Goal: Ask a question

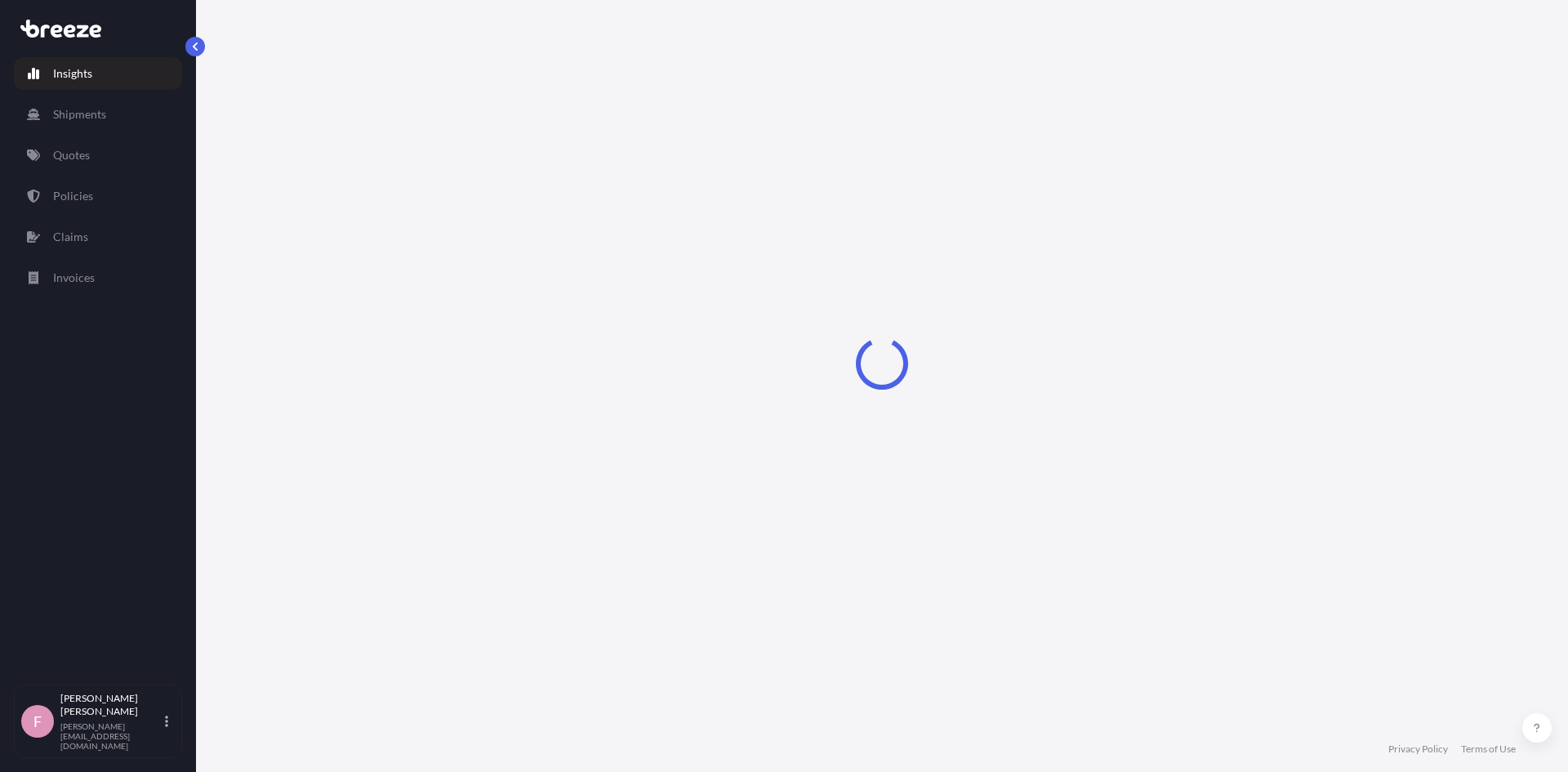
select select "2025"
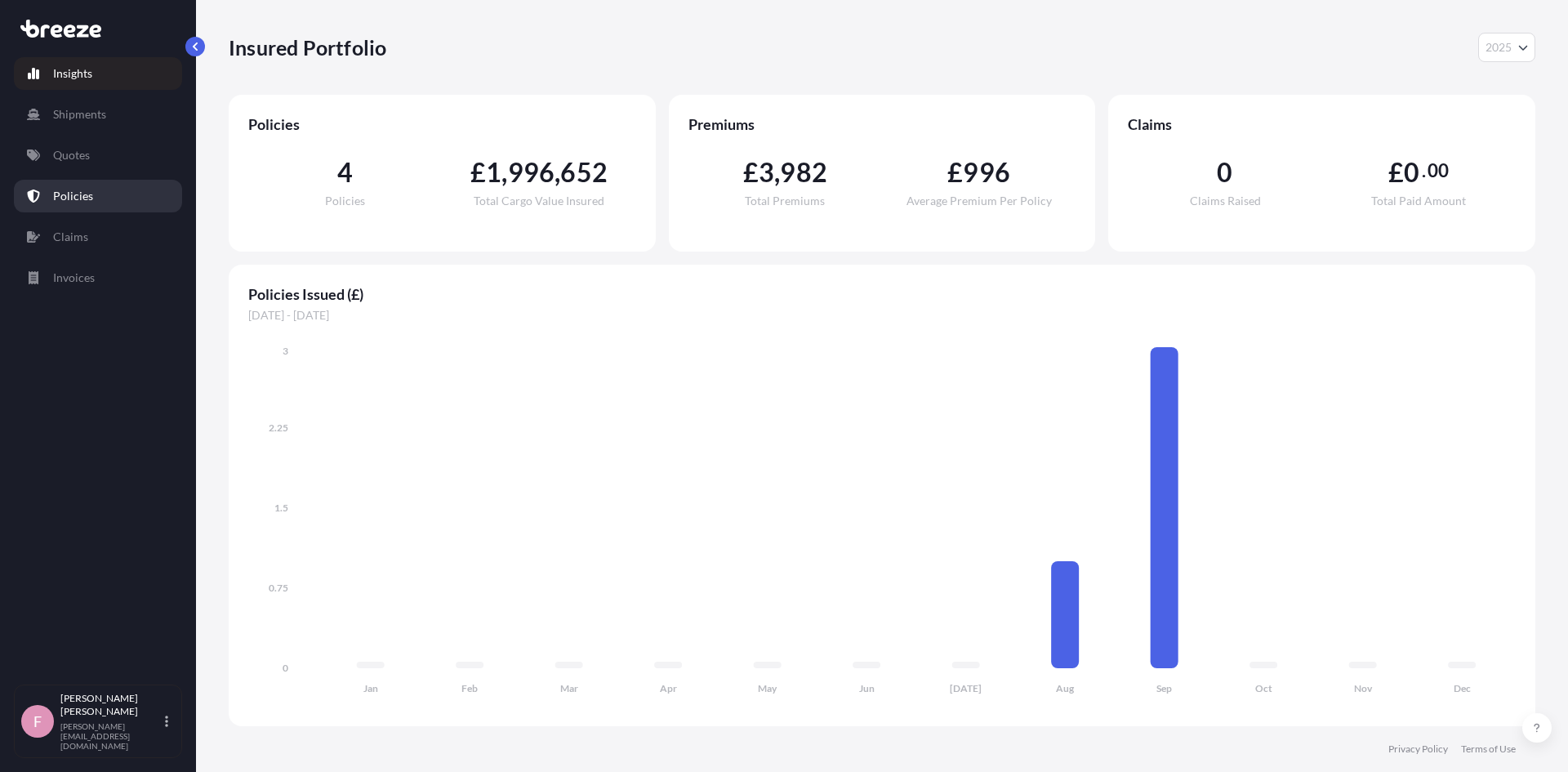
click at [80, 206] on link "Policies" at bounding box center [98, 196] width 168 height 33
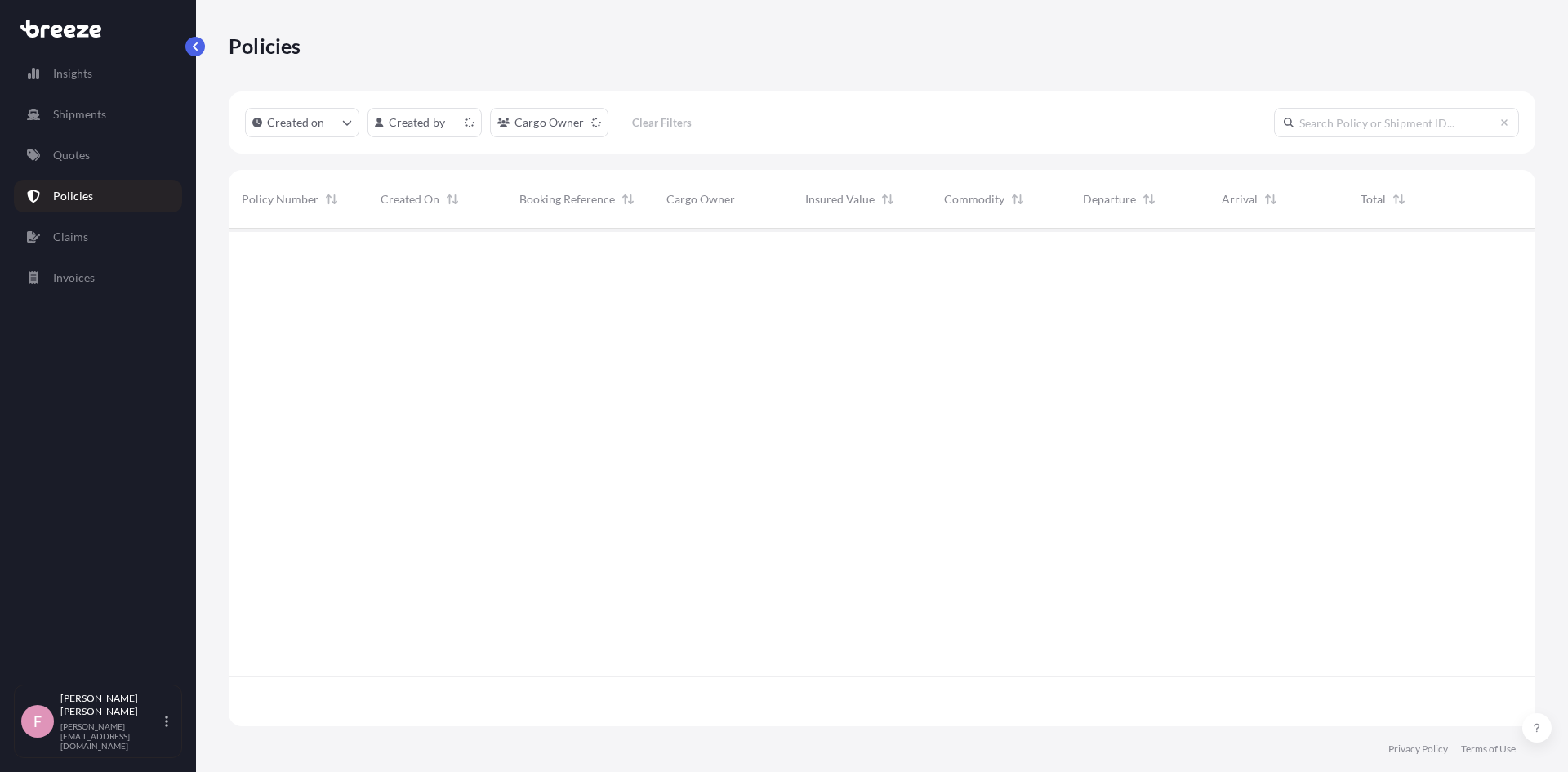
scroll to position [494, 1295]
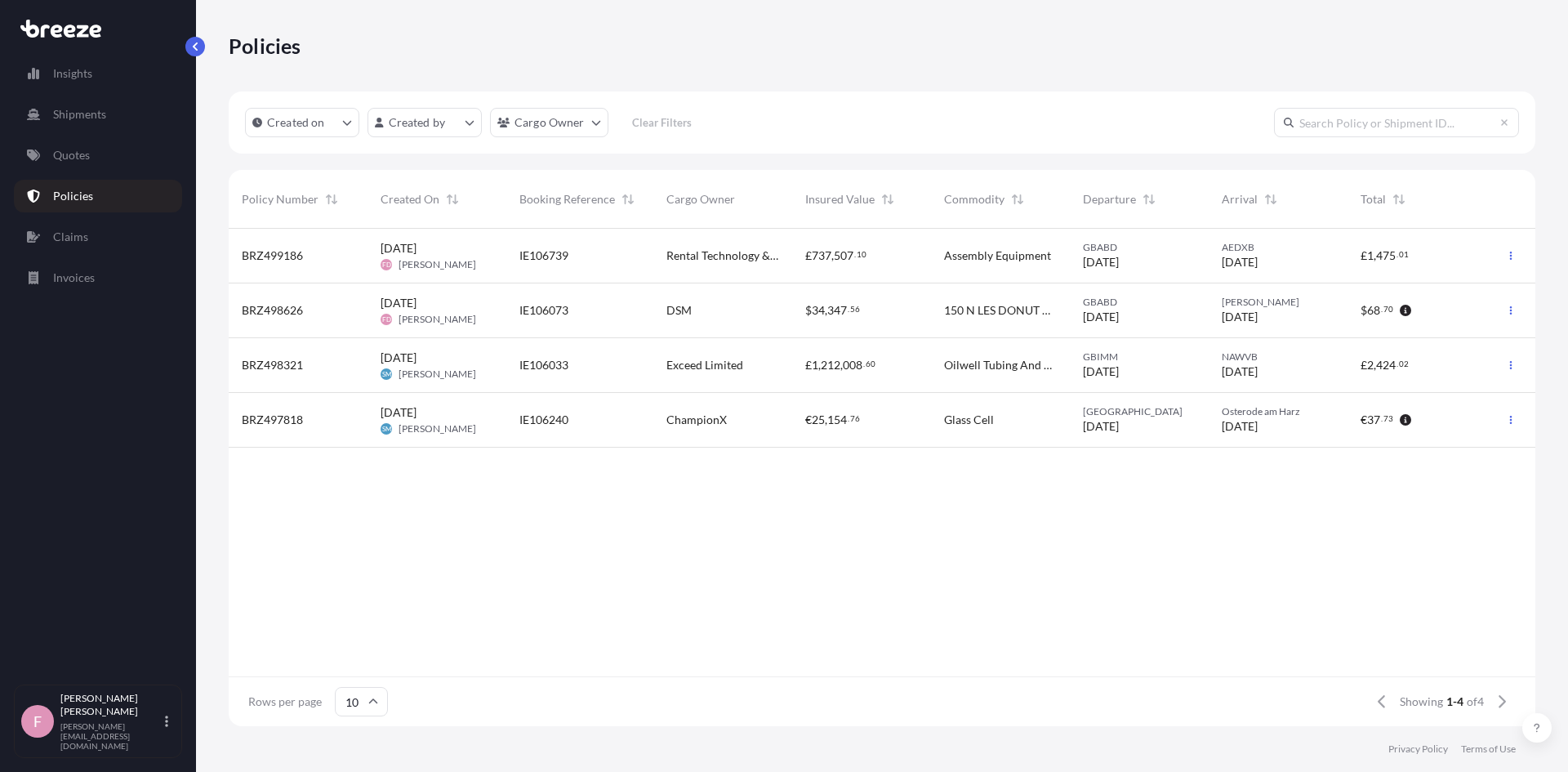
click at [432, 260] on span "[PERSON_NAME]" at bounding box center [437, 264] width 77 height 13
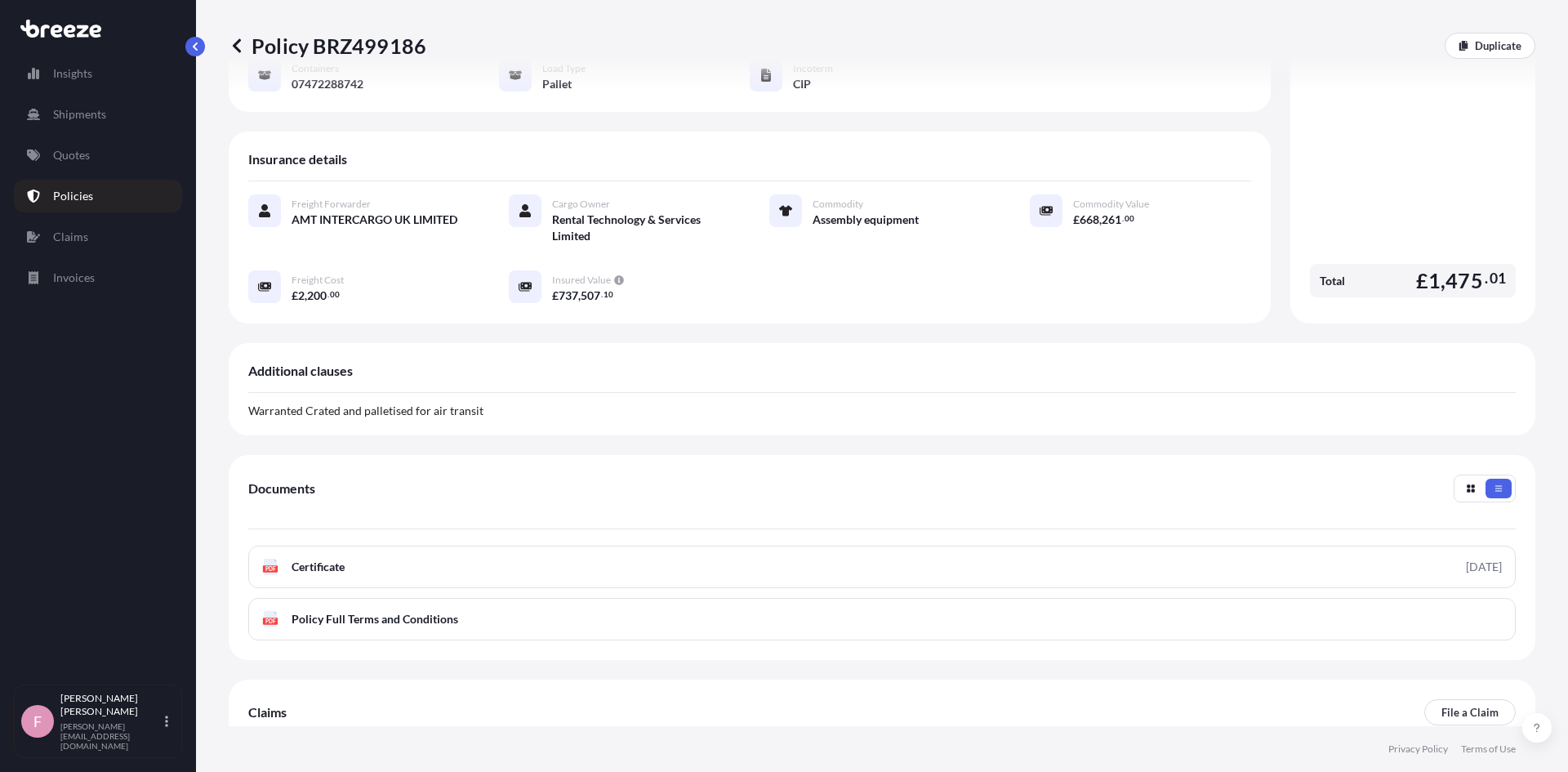
scroll to position [323, 0]
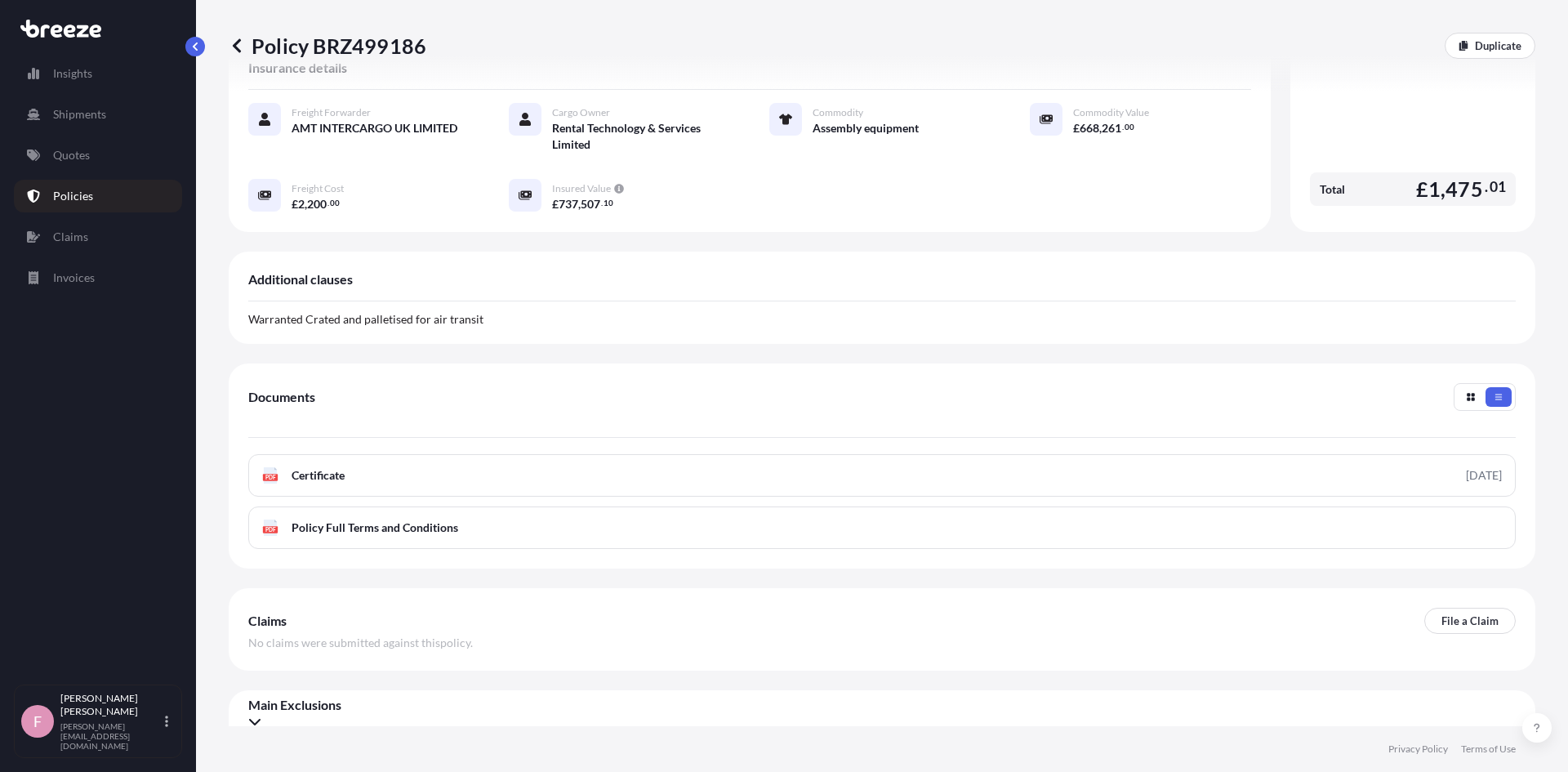
click at [260, 719] on icon at bounding box center [254, 723] width 12 height 7
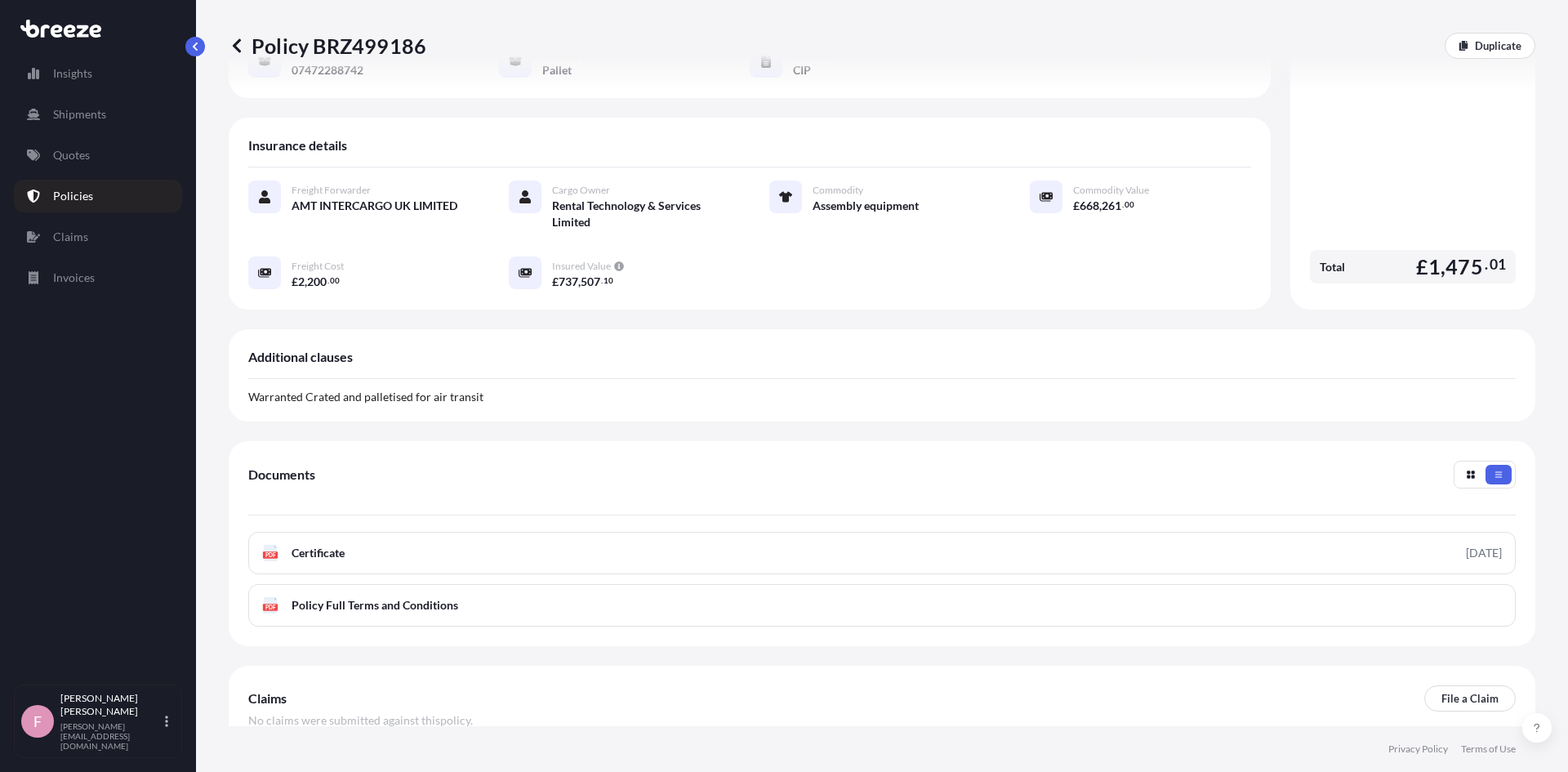
scroll to position [0, 0]
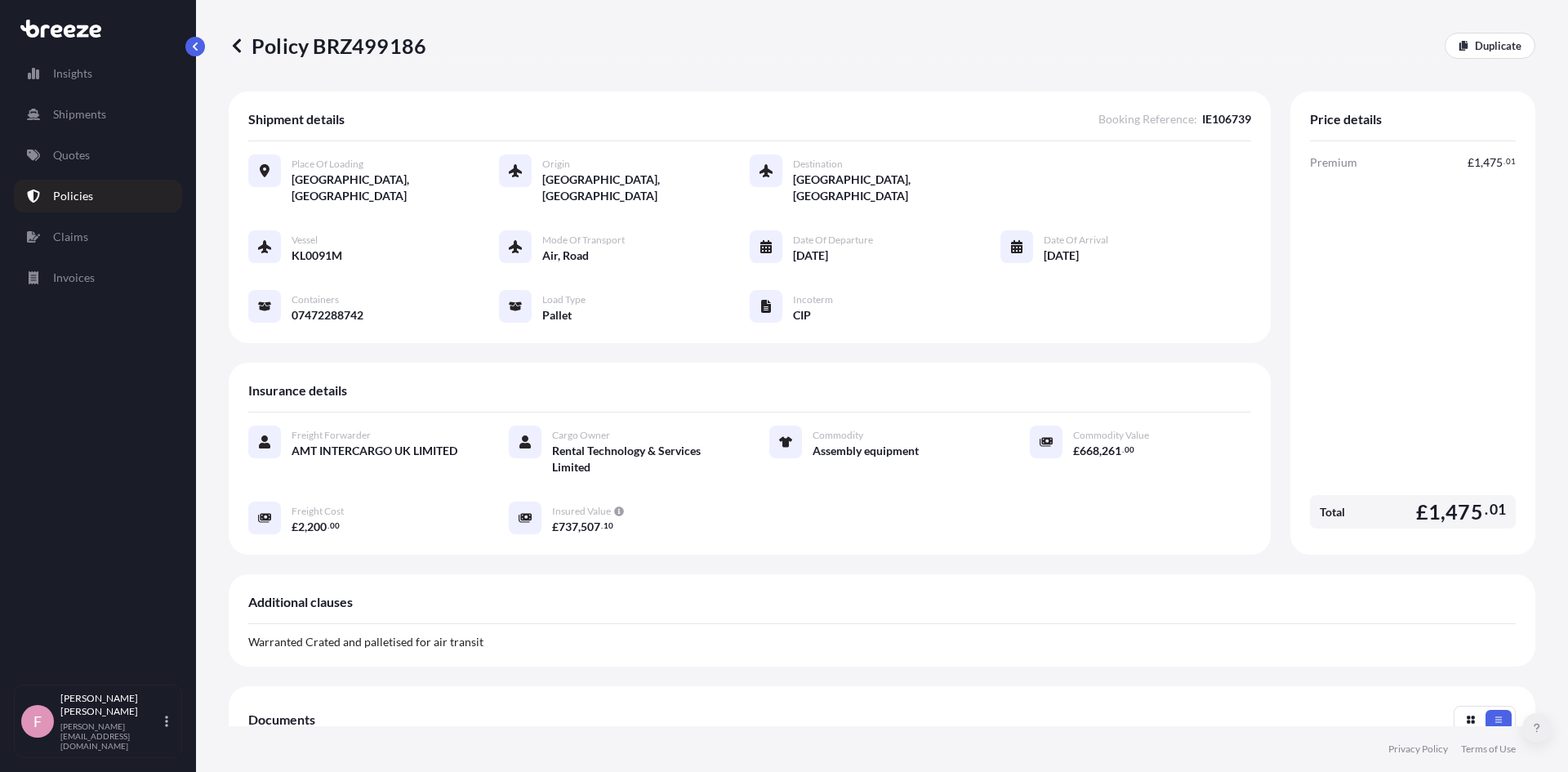
click at [1533, 727] on icon at bounding box center [1537, 728] width 7 height 10
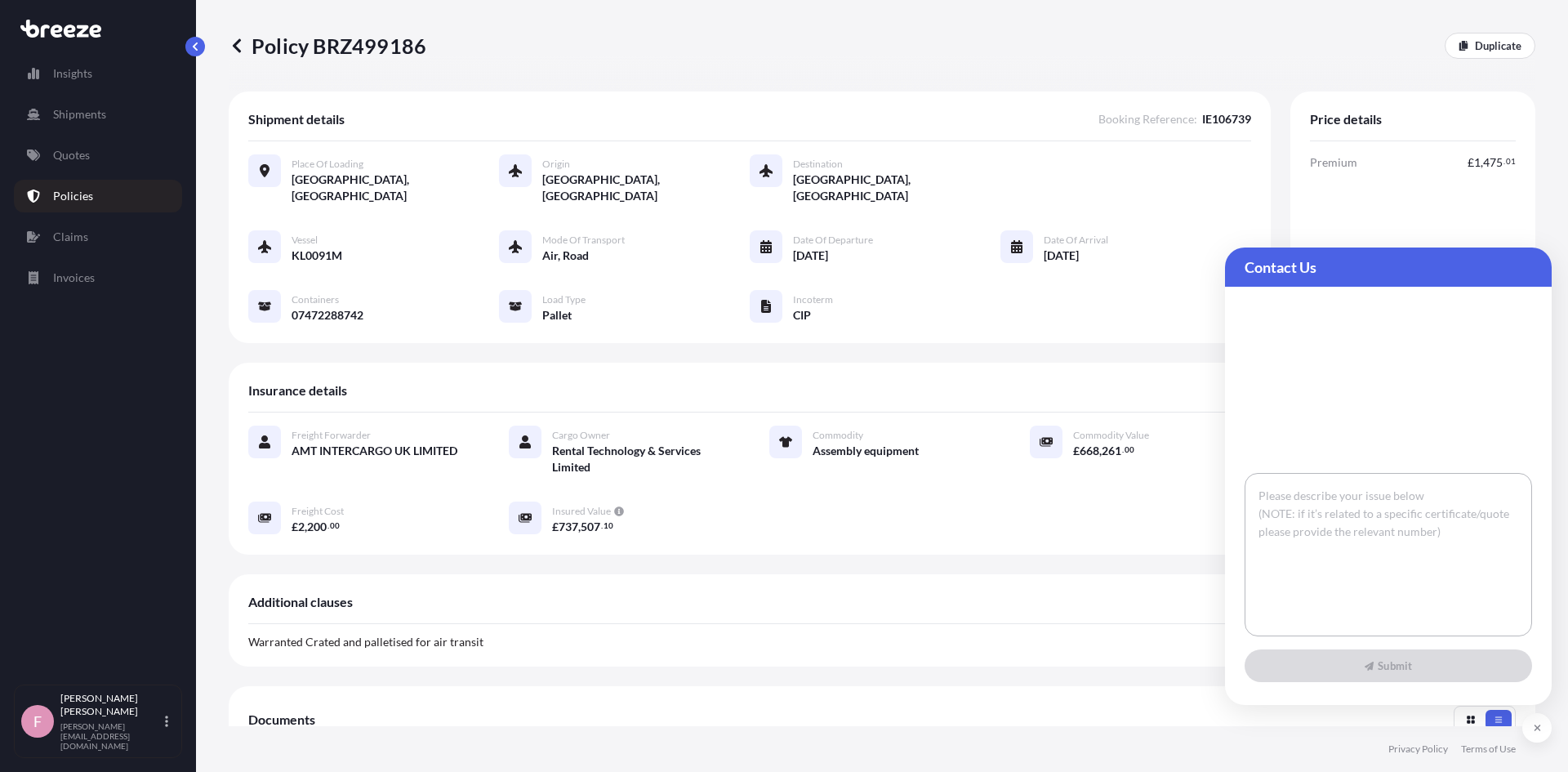
click at [1370, 528] on textarea at bounding box center [1388, 554] width 287 height 163
type textarea "E"
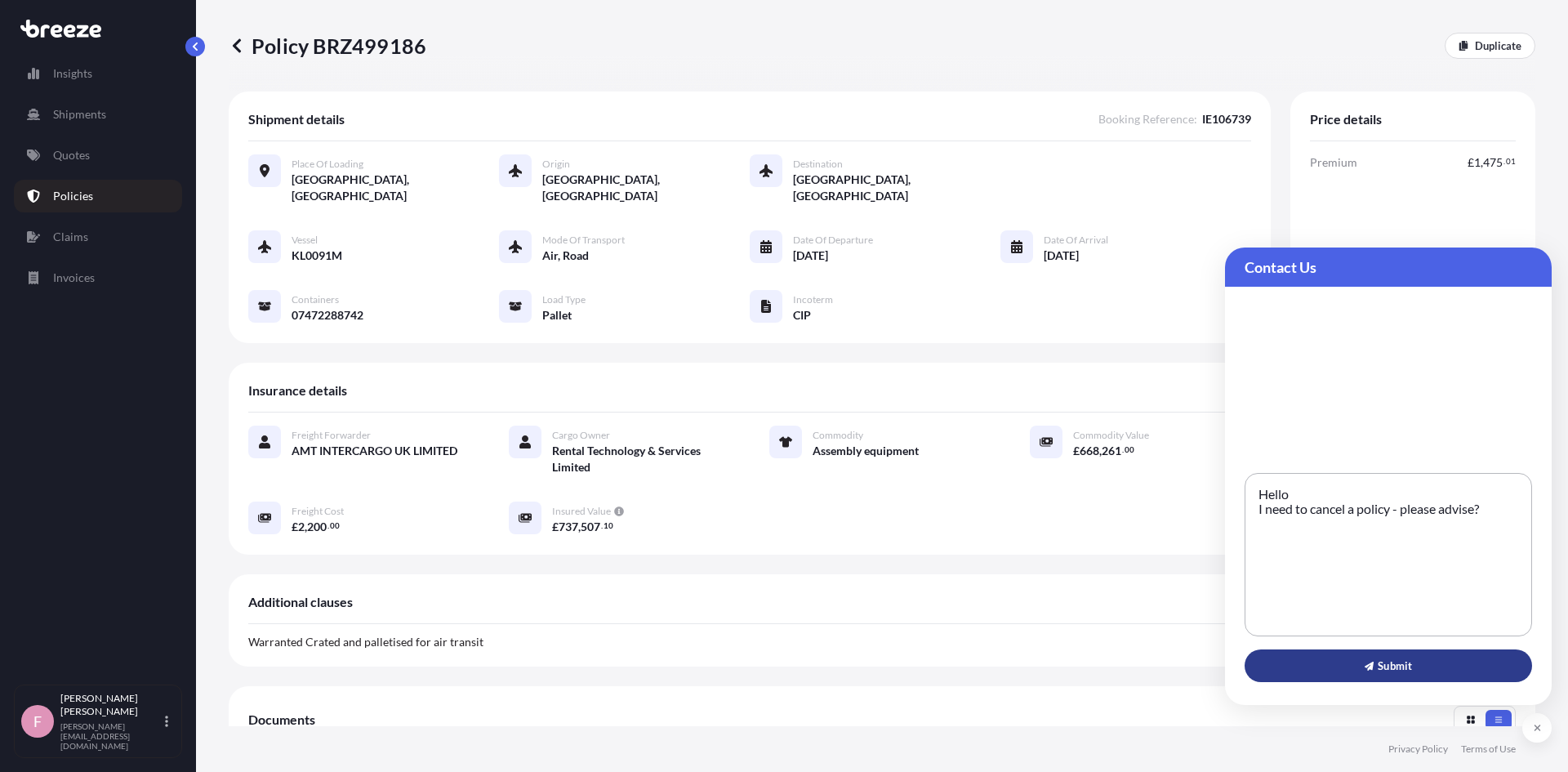
type textarea "Hello I need to cancel a policy - please advise?"
click at [1403, 659] on span "Submit" at bounding box center [1388, 666] width 48 height 16
